Goal: Navigation & Orientation: Find specific page/section

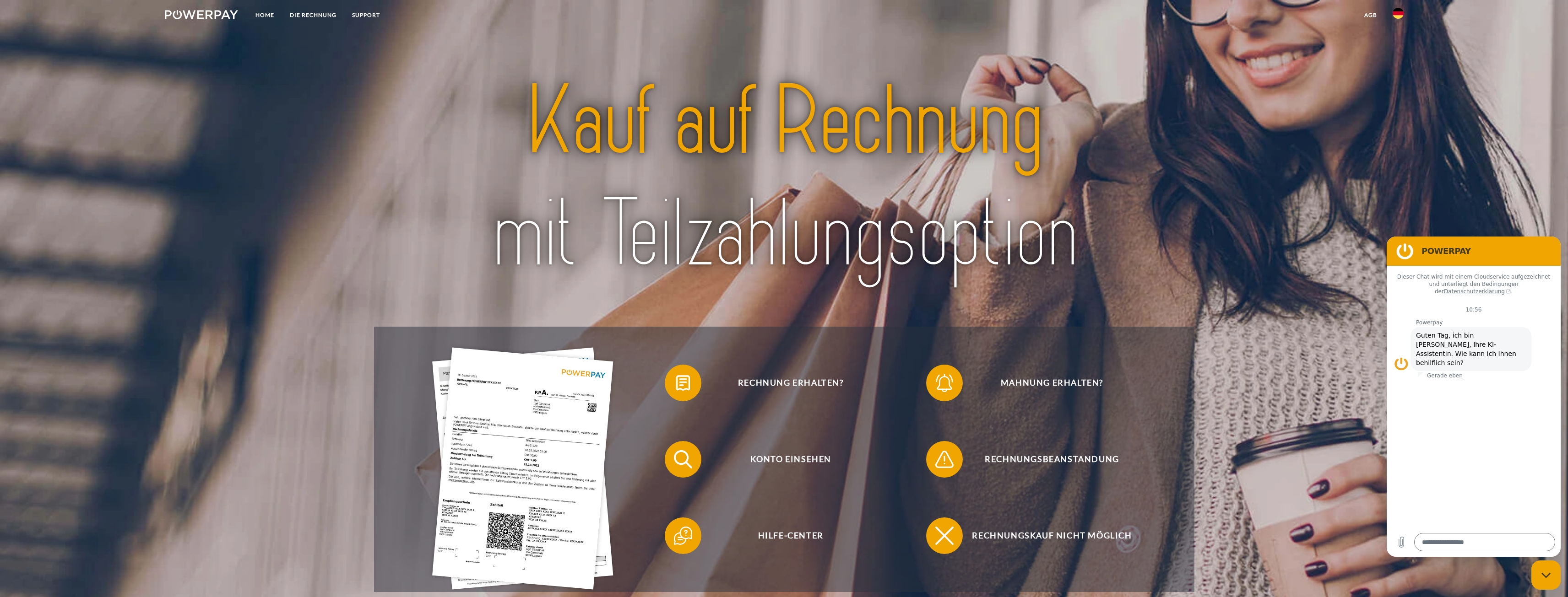
click at [1394, 19] on link at bounding box center [1398, 16] width 27 height 18
click at [1400, 41] on img at bounding box center [1398, 43] width 11 height 11
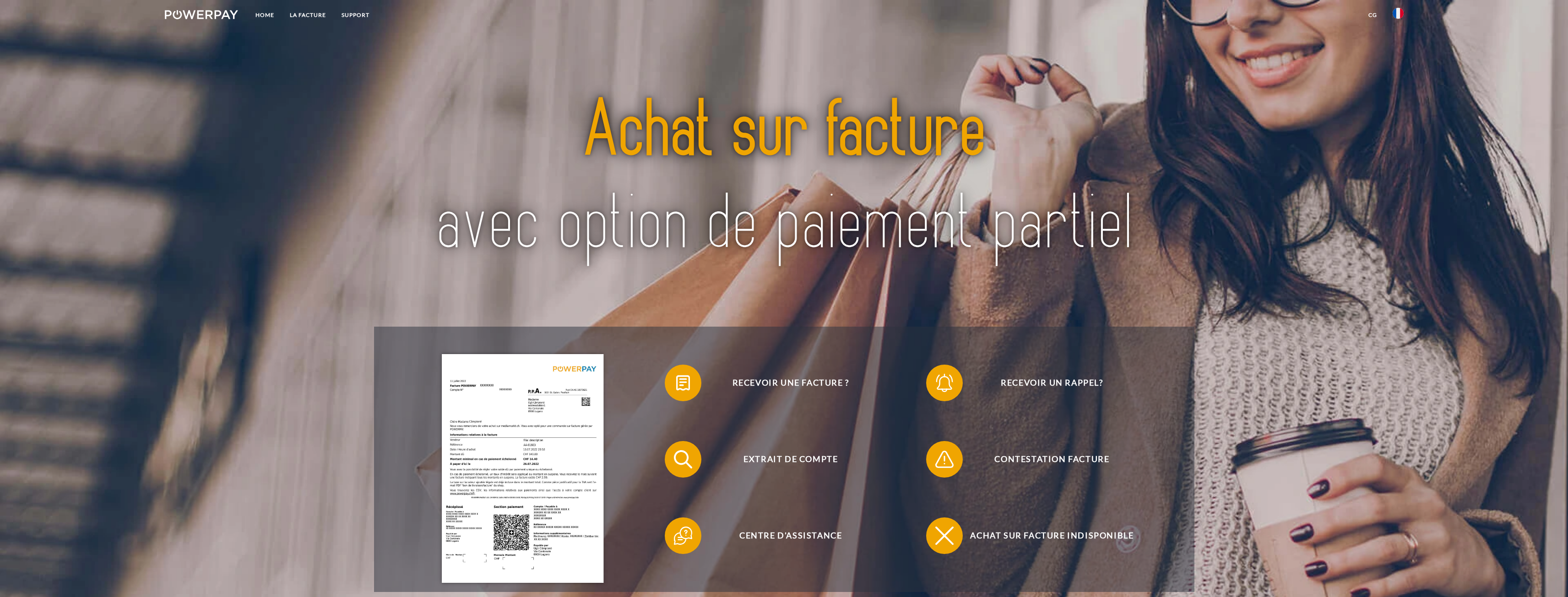
click at [1368, 15] on link "CG" at bounding box center [1372, 15] width 24 height 17
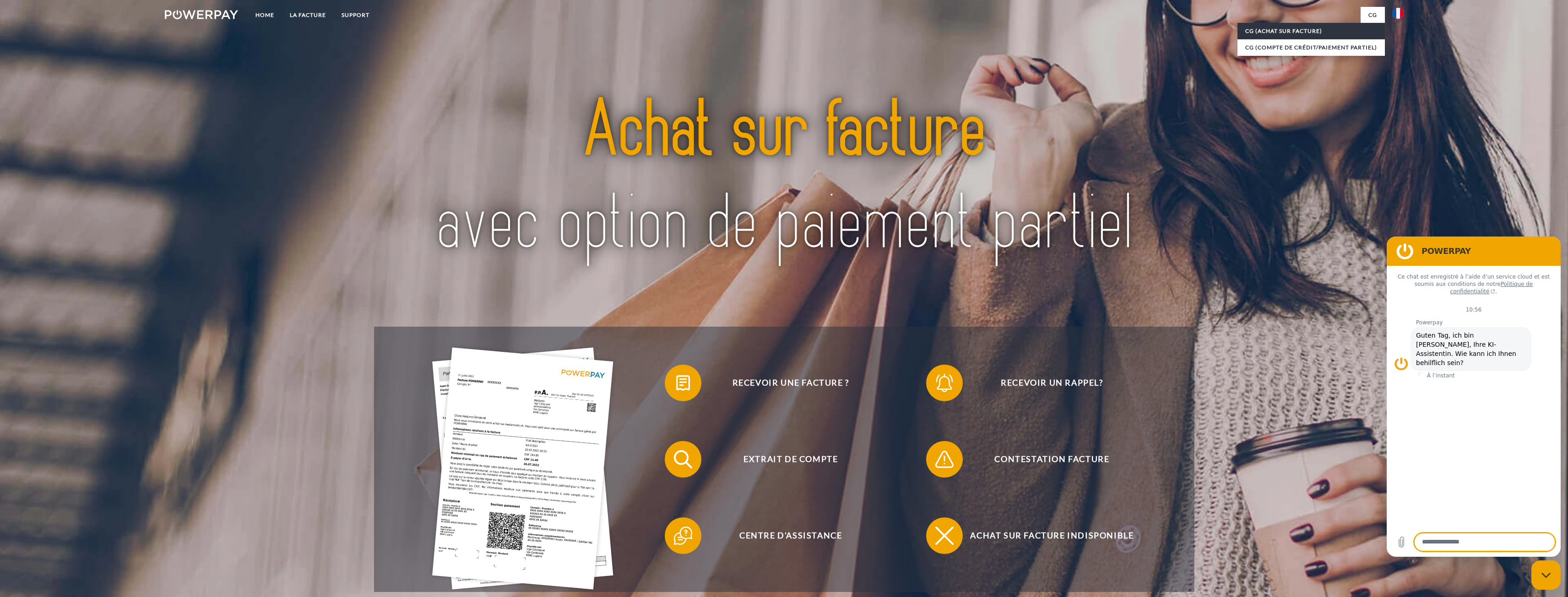
click at [1321, 36] on link "CG (achat sur facture)" at bounding box center [1311, 31] width 148 height 17
